Goal: Check status

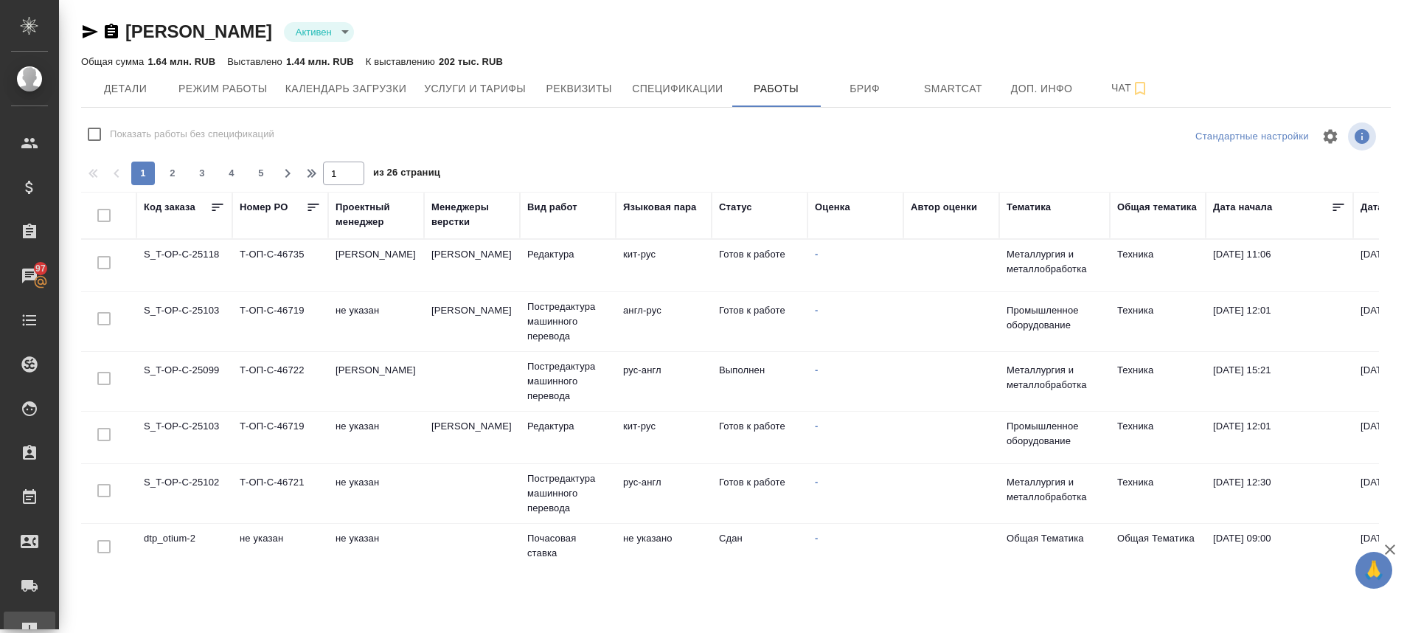
click at [49, 613] on link "Рекламации" at bounding box center [30, 629] width 52 height 37
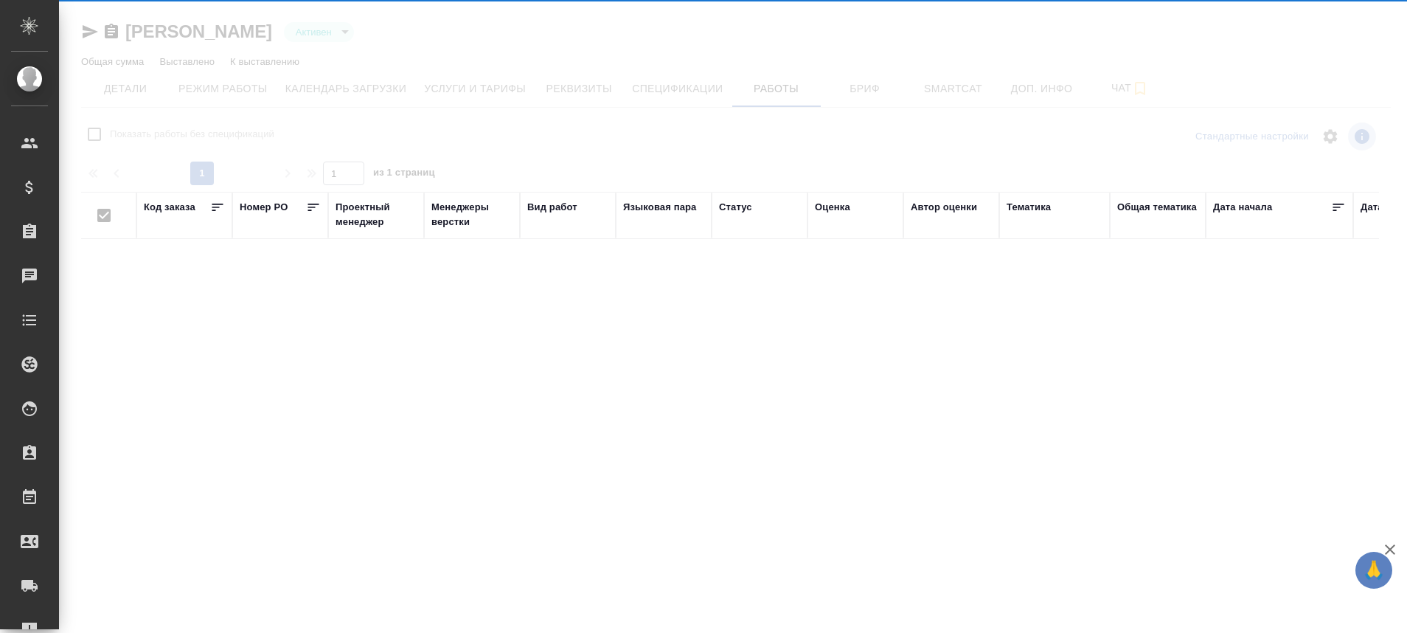
type input "active"
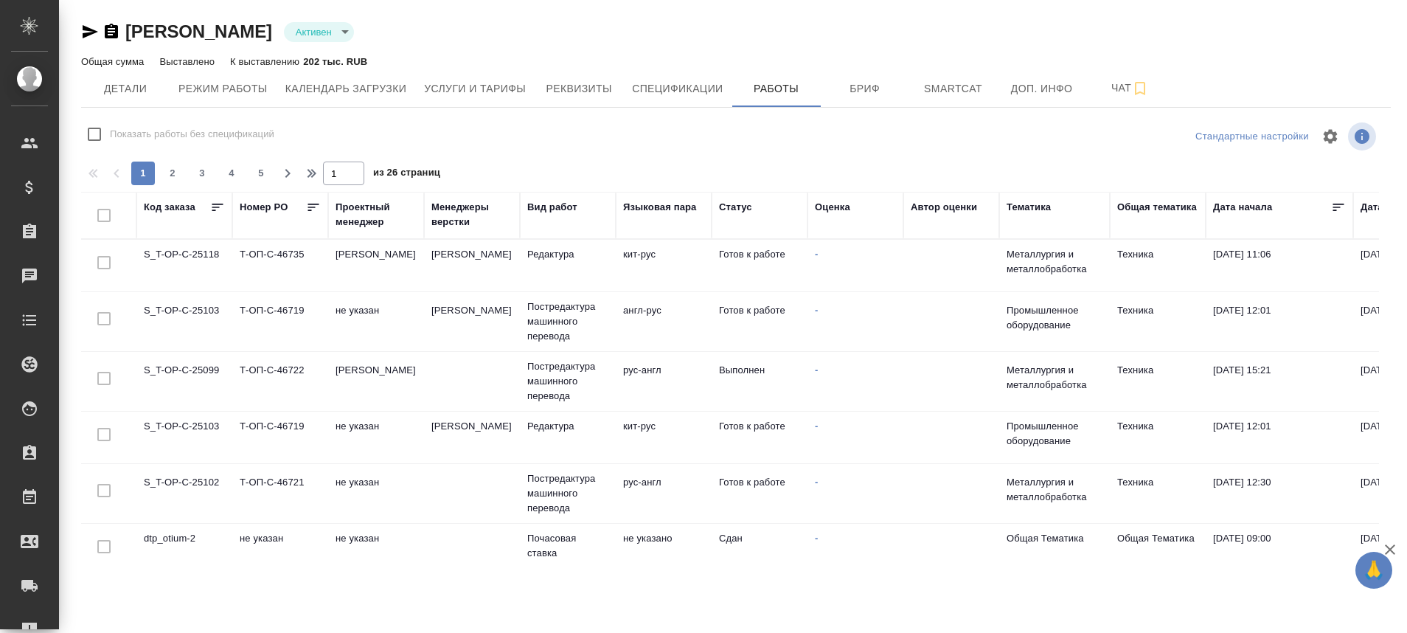
checkbox input "false"
drag, startPoint x: 1243, startPoint y: 360, endPoint x: 1016, endPoint y: 669, distance: 383.9
click at [1016, 632] on html "🙏 .cls-1 fill:#fff; AWATERA Plastinina Anastasia Клиенты Спецификации Заказы 97…" at bounding box center [703, 316] width 1407 height 633
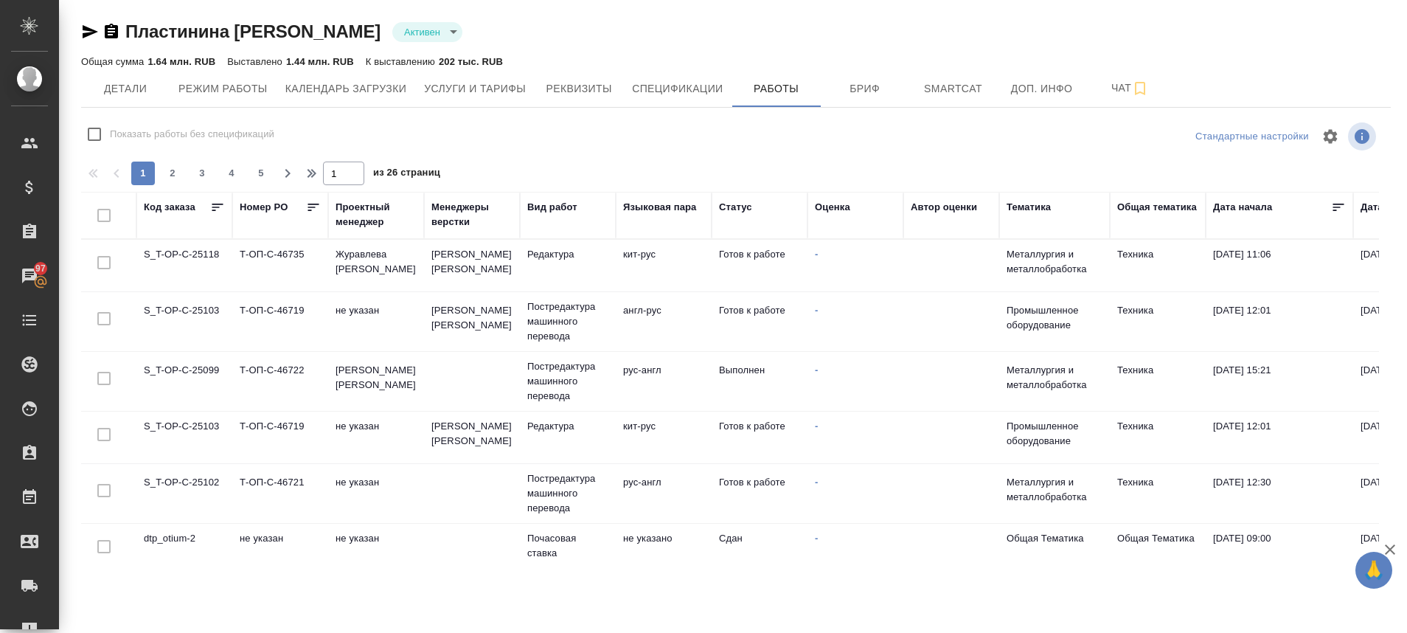
click at [728, 204] on div "Статус" at bounding box center [735, 207] width 33 height 15
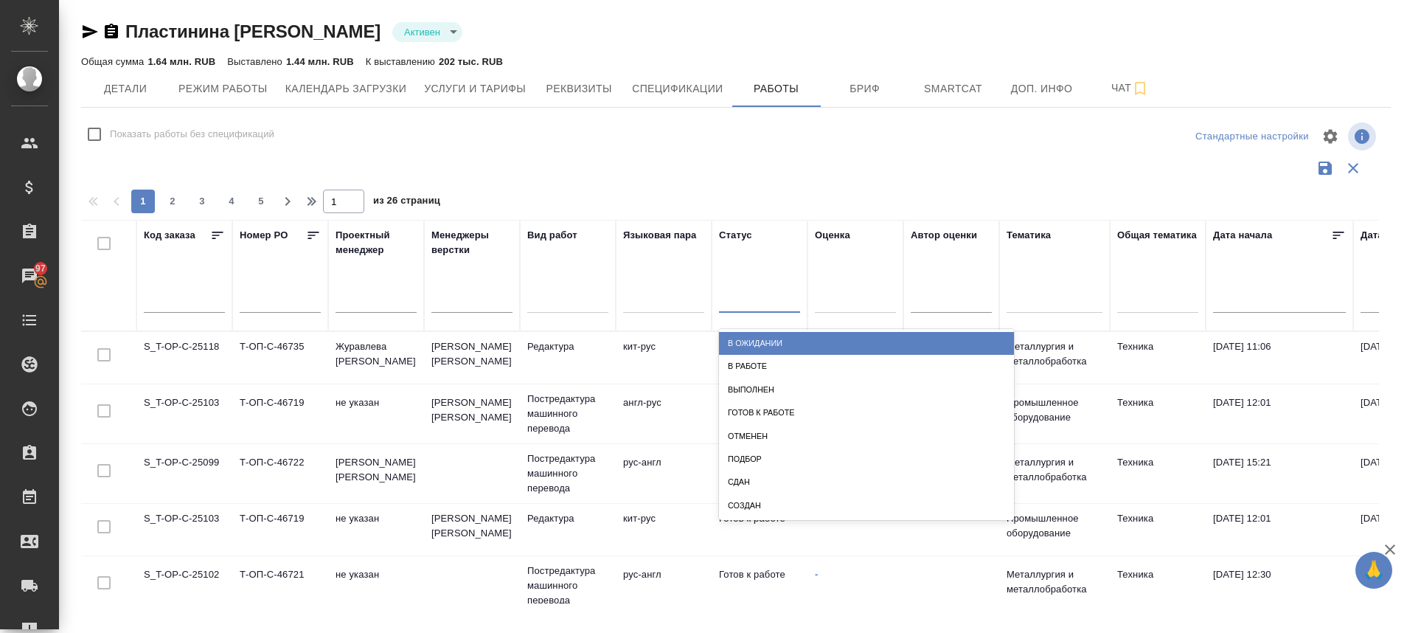
click at [737, 304] on div at bounding box center [759, 297] width 81 height 21
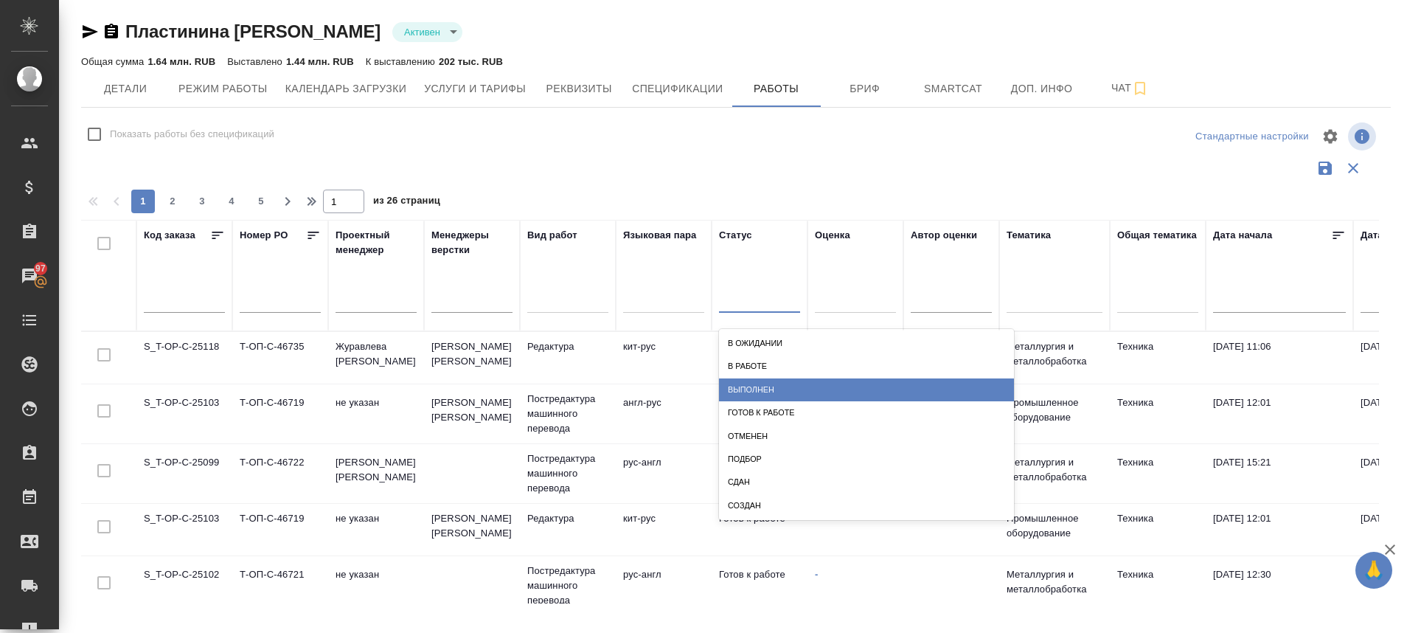
click at [753, 391] on div "Выполнен" at bounding box center [866, 389] width 295 height 23
